Goal: Check status

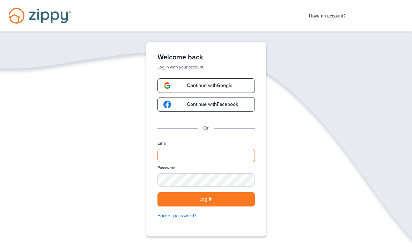
click at [163, 155] on input "Email" at bounding box center [205, 155] width 97 height 13
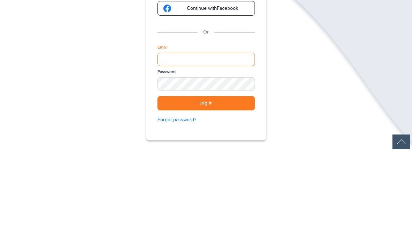
type input "**********"
click at [206, 192] on button "Log in" at bounding box center [205, 199] width 97 height 14
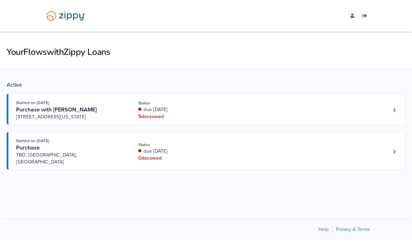
click at [158, 113] on div "due [DATE]" at bounding box center [184, 109] width 93 height 7
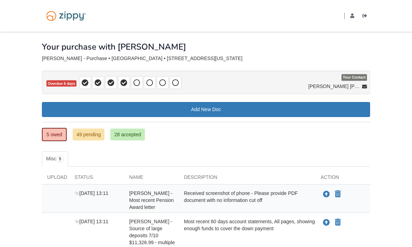
click at [85, 133] on link "49 pending" at bounding box center [89, 134] width 32 height 12
click at [87, 134] on link "49 pending" at bounding box center [89, 134] width 32 height 12
click at [92, 134] on link "49 pending" at bounding box center [89, 134] width 32 height 12
click at [127, 136] on link "28 accepted" at bounding box center [127, 134] width 34 height 12
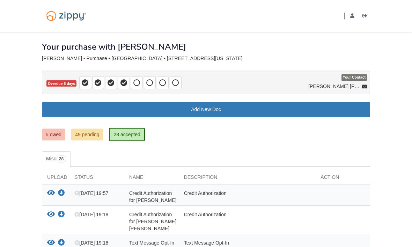
click at [89, 133] on link "49 pending" at bounding box center [87, 134] width 32 height 12
click at [90, 135] on link "49 pending" at bounding box center [87, 134] width 32 height 12
click at [83, 135] on link "49 pending" at bounding box center [87, 134] width 32 height 12
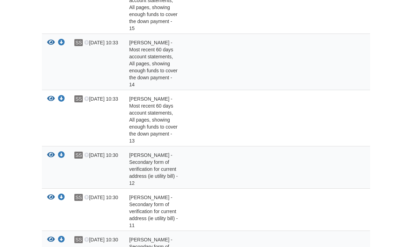
scroll to position [1880, 0]
